Goal: Information Seeking & Learning: Learn about a topic

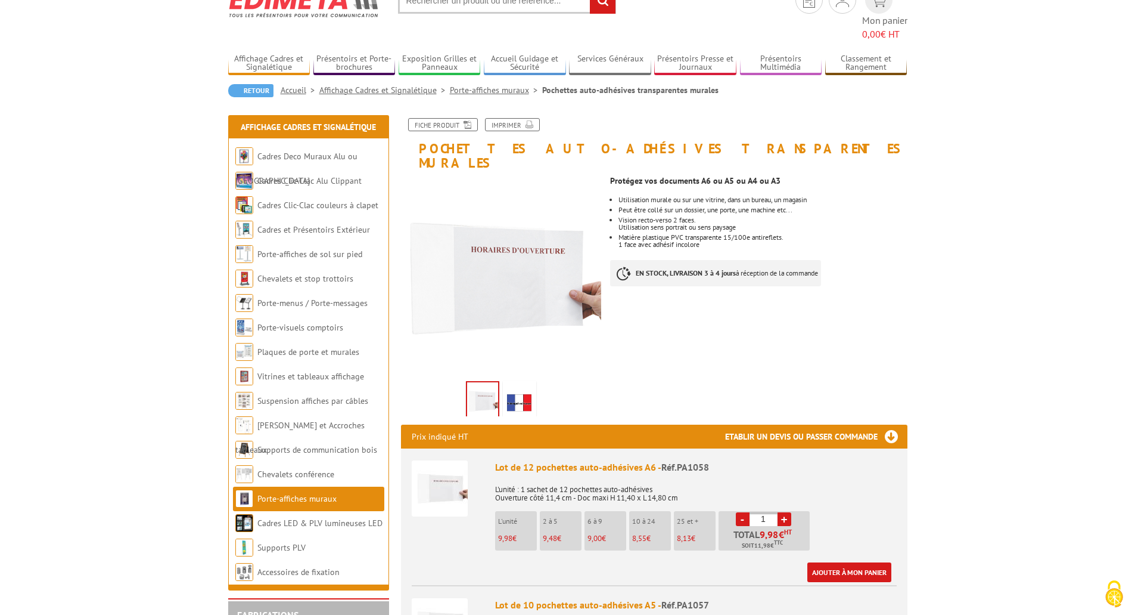
scroll to position [60, 0]
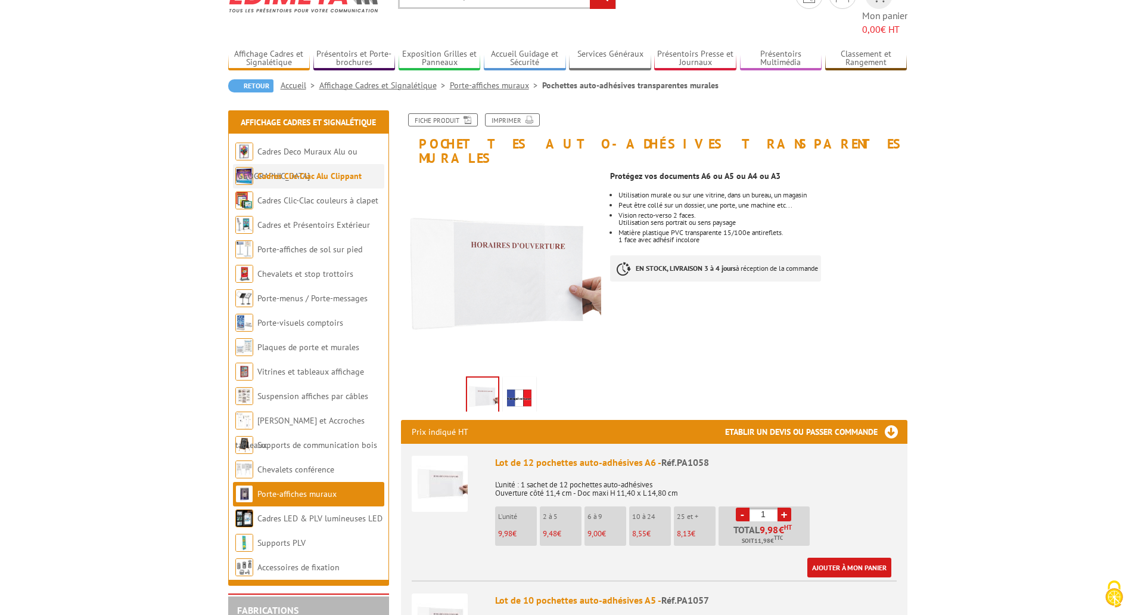
click at [281, 170] on link "Cadres Clic-Clac Alu Clippant" at bounding box center [309, 175] width 104 height 11
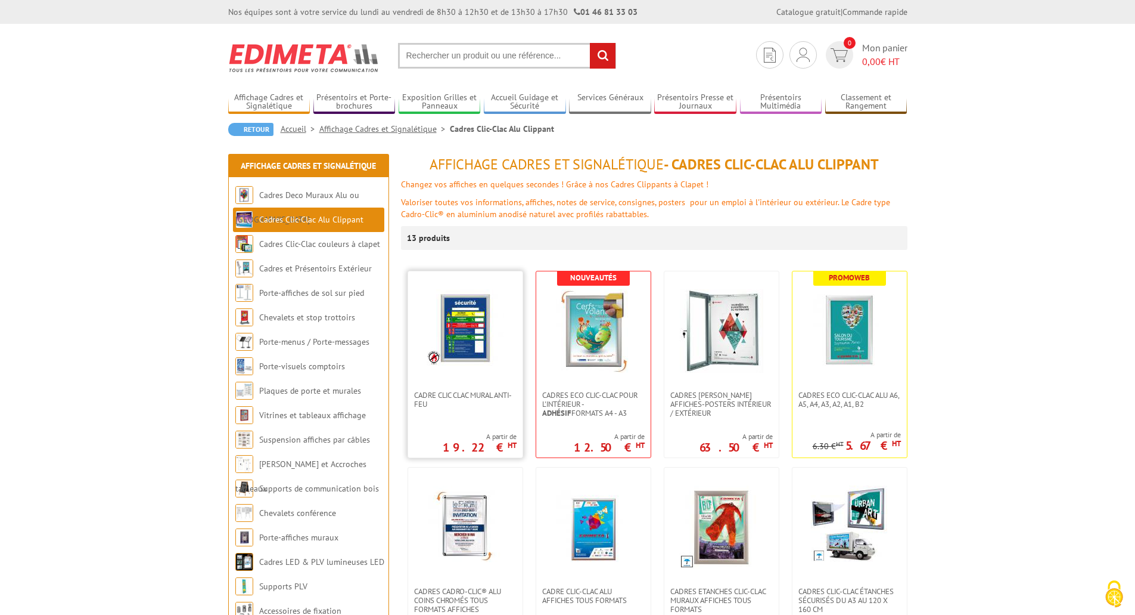
click at [463, 349] on img at bounding box center [465, 327] width 77 height 77
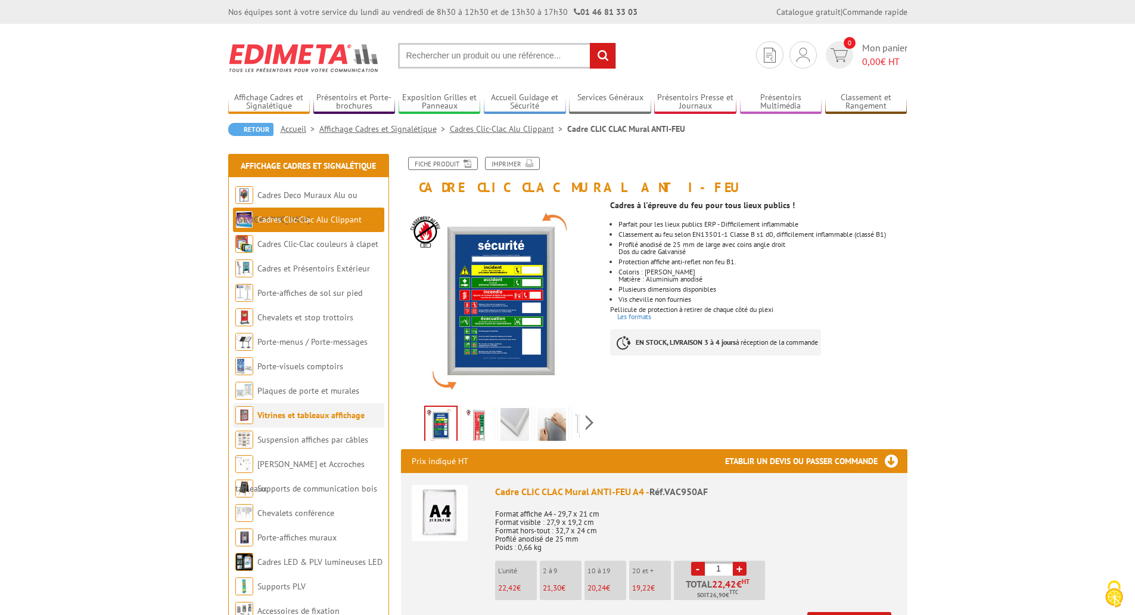
click at [289, 416] on link "Vitrines et tableaux affichage" at bounding box center [310, 414] width 107 height 11
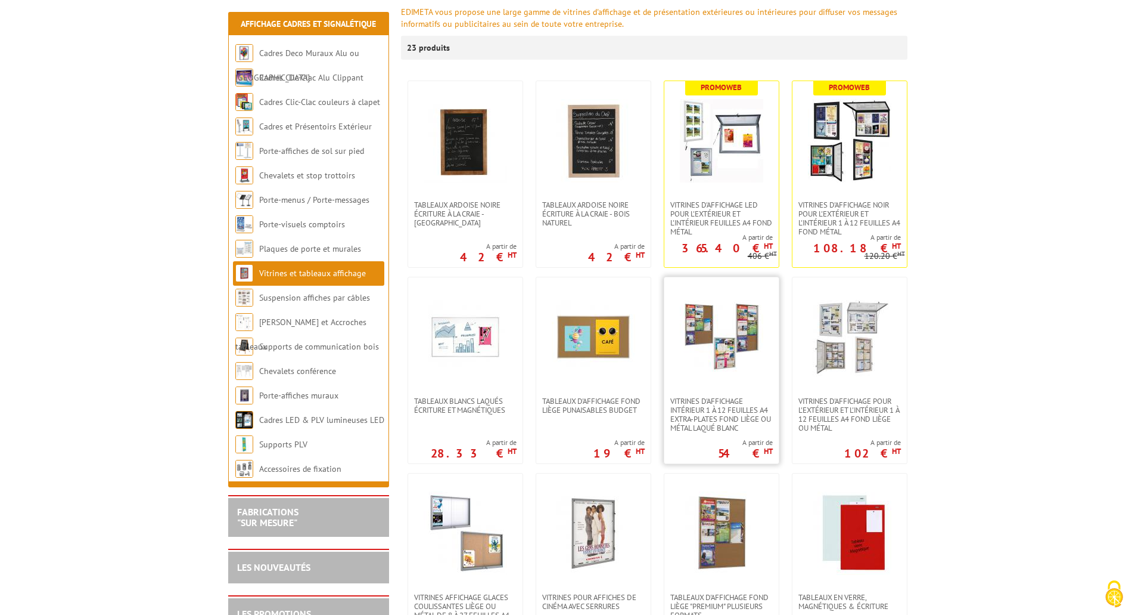
scroll to position [179, 0]
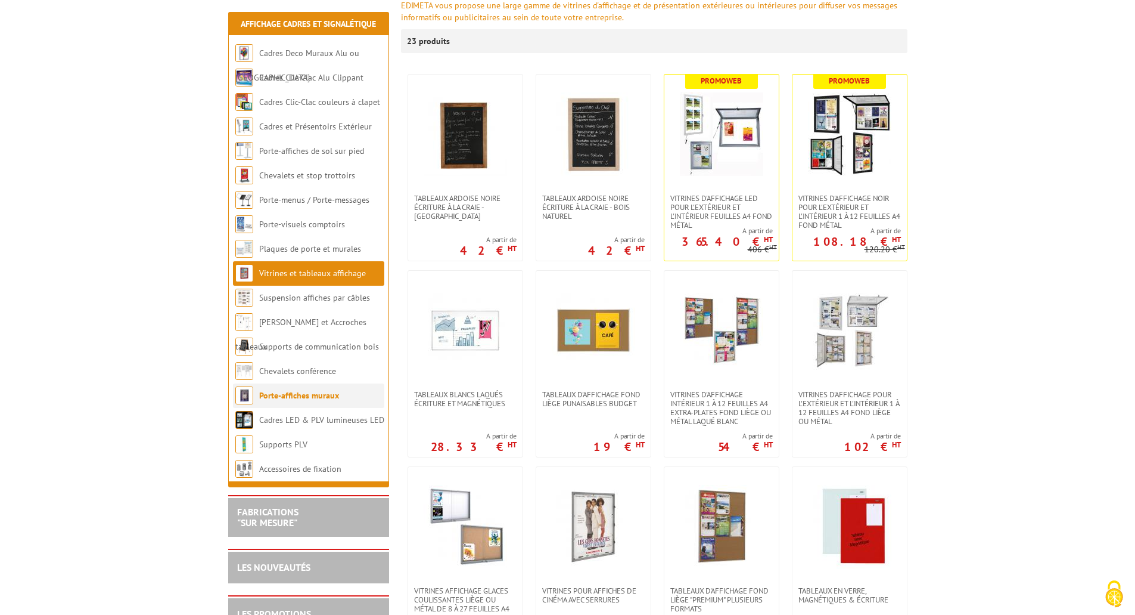
click at [302, 398] on link "Porte-affiches muraux" at bounding box center [299, 395] width 80 height 11
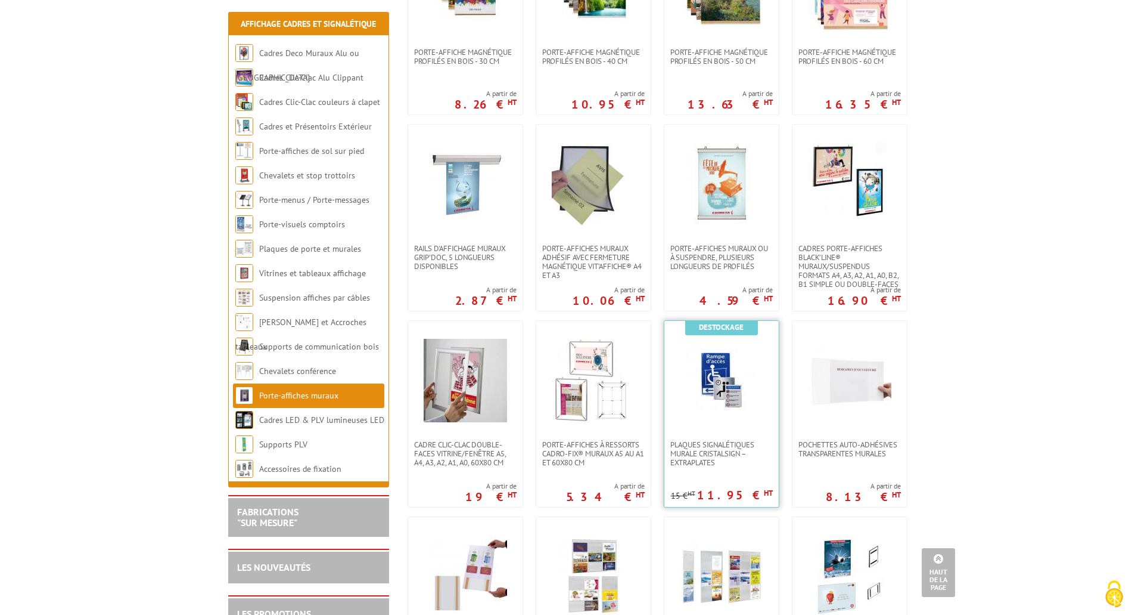
scroll to position [358, 0]
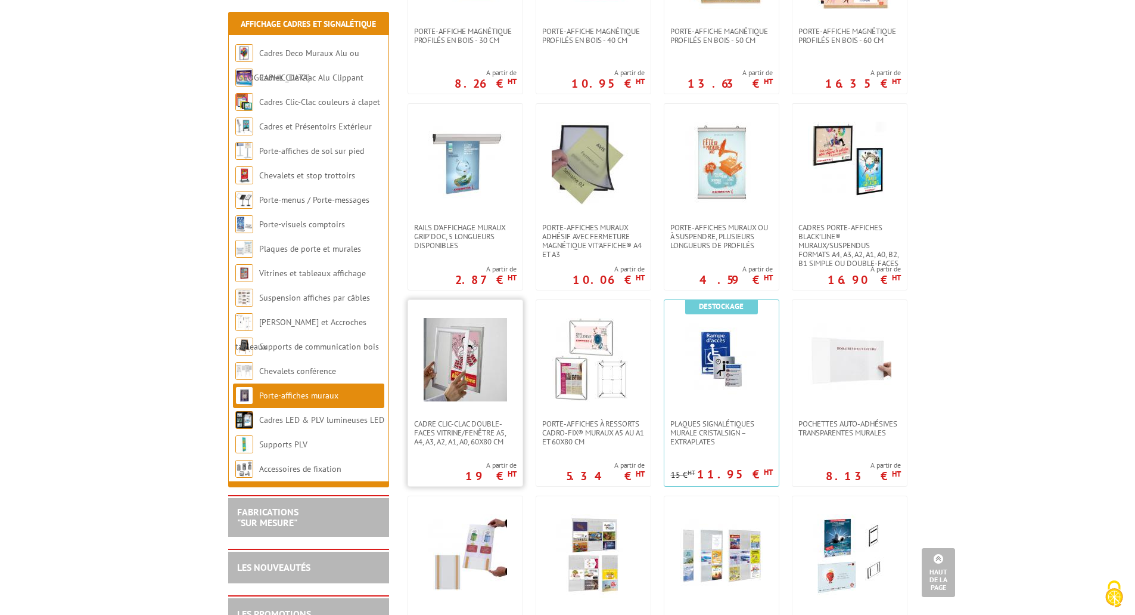
click at [477, 380] on img at bounding box center [465, 359] width 83 height 83
